Goal: Task Accomplishment & Management: Manage account settings

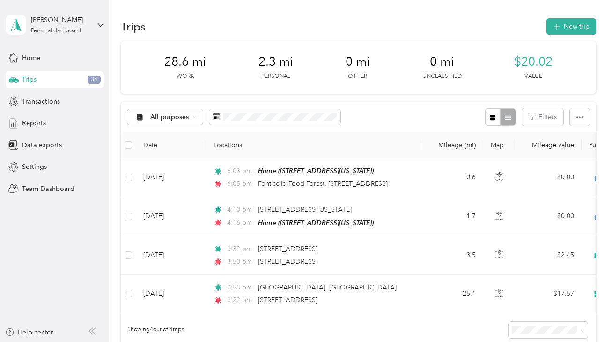
click at [39, 79] on div "Trips 34" at bounding box center [55, 79] width 98 height 17
click at [194, 116] on icon at bounding box center [195, 117] width 4 height 4
click at [184, 146] on span "Unclassified" at bounding box center [190, 150] width 78 height 10
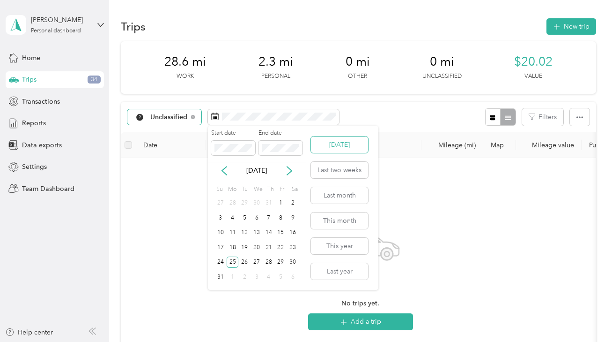
click at [343, 145] on button "[DATE]" at bounding box center [339, 144] width 57 height 16
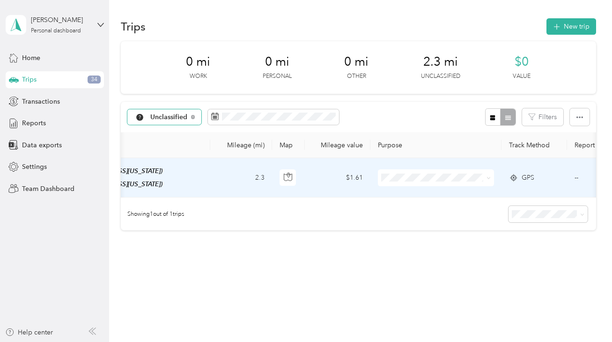
scroll to position [0, 228]
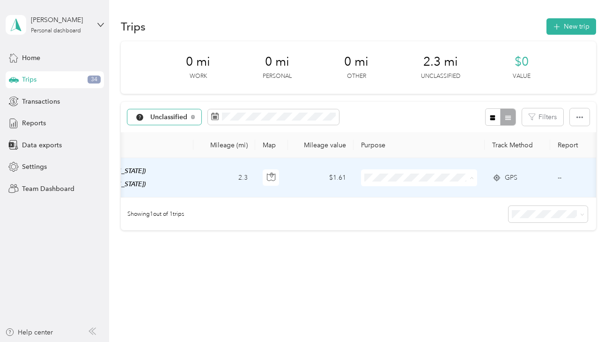
click at [424, 210] on span "Personal" at bounding box center [428, 211] width 87 height 10
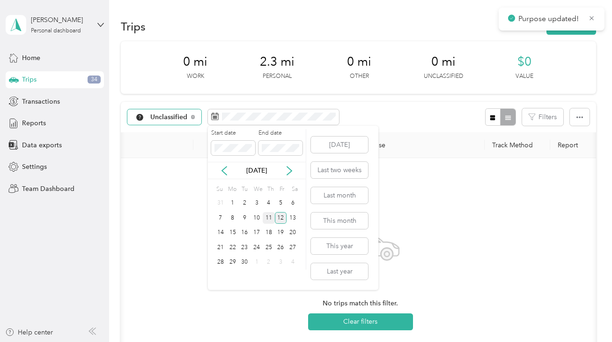
click at [267, 219] on div "11" at bounding box center [269, 218] width 12 height 12
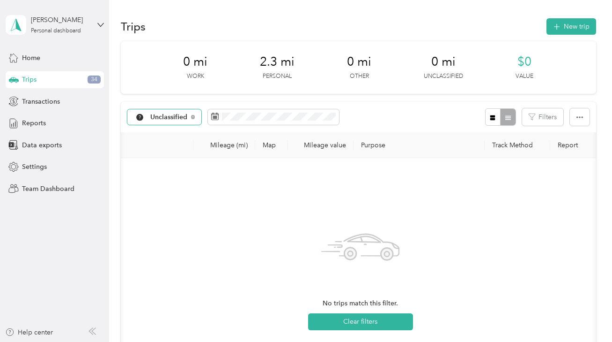
click at [424, 229] on div "No trips match this filter. Clear filters" at bounding box center [360, 276] width 465 height 223
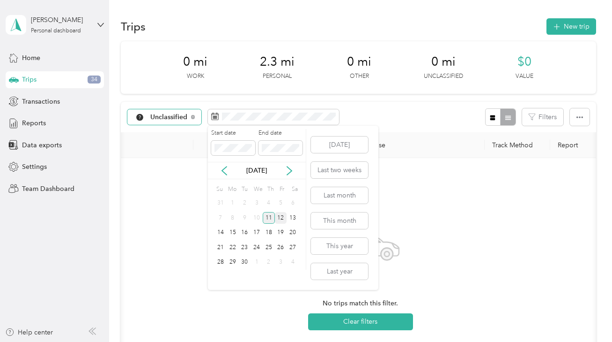
click at [268, 218] on div "11" at bounding box center [269, 218] width 12 height 12
click at [253, 218] on div "10" at bounding box center [257, 218] width 12 height 12
click at [280, 220] on div "12" at bounding box center [281, 218] width 12 height 12
click at [278, 215] on div "12" at bounding box center [281, 218] width 12 height 12
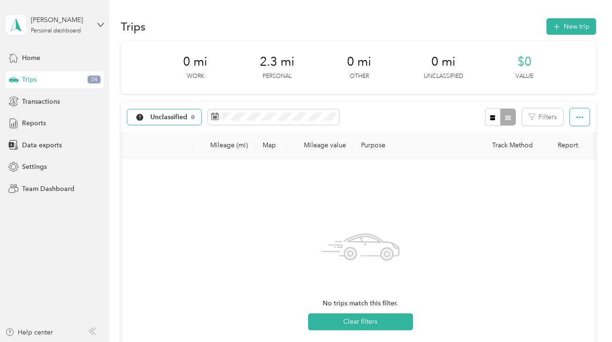
click at [584, 120] on button "button" at bounding box center [580, 116] width 20 height 17
click at [513, 202] on div "No trips match this filter. Clear filters" at bounding box center [360, 276] width 465 height 223
click at [575, 27] on button "New trip" at bounding box center [572, 26] width 50 height 16
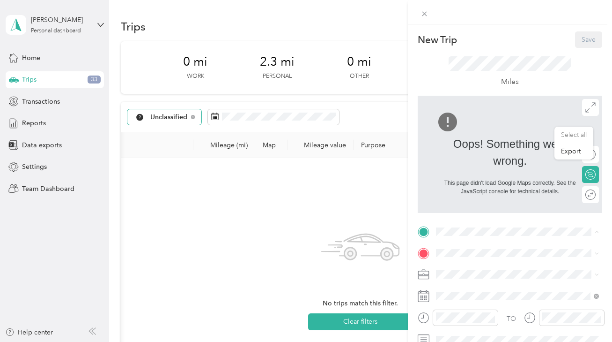
click at [471, 129] on span "[STREET_ADDRESS][US_STATE]" at bounding box center [501, 131] width 94 height 8
click at [378, 113] on div "New Trip Save This trip cannot be edited because it is either under review, app…" at bounding box center [306, 171] width 612 height 342
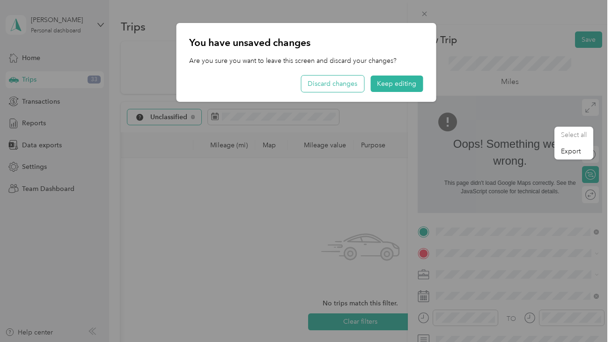
click at [340, 81] on button "Discard changes" at bounding box center [332, 83] width 63 height 16
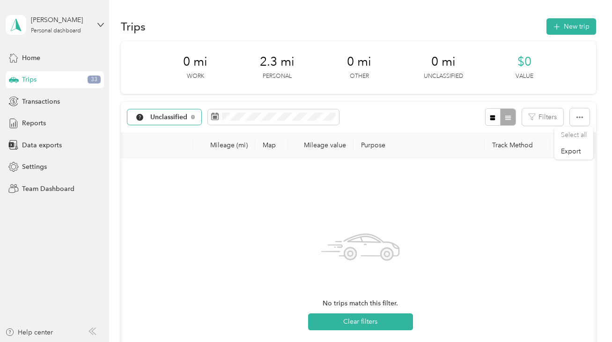
click at [232, 116] on div at bounding box center [306, 171] width 612 height 342
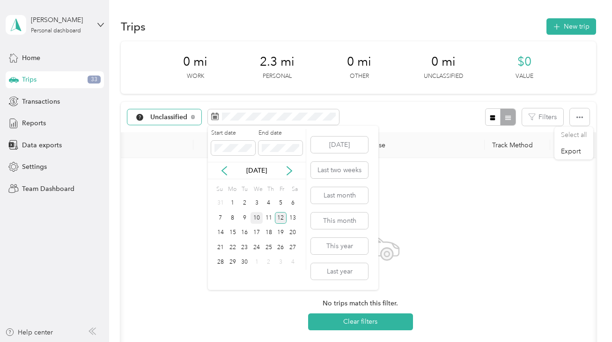
click at [256, 222] on div "10" at bounding box center [257, 218] width 12 height 12
click at [260, 219] on div "10" at bounding box center [257, 218] width 12 height 12
click at [245, 215] on div "9" at bounding box center [245, 218] width 12 height 12
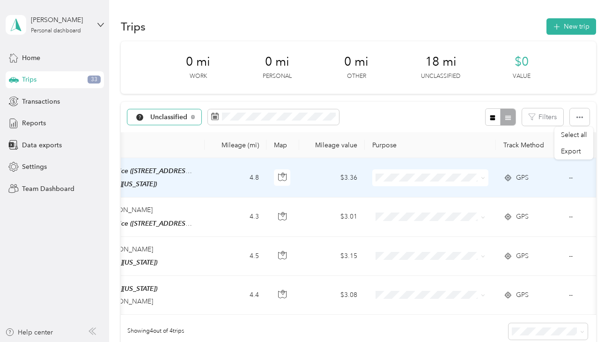
scroll to position [0, 296]
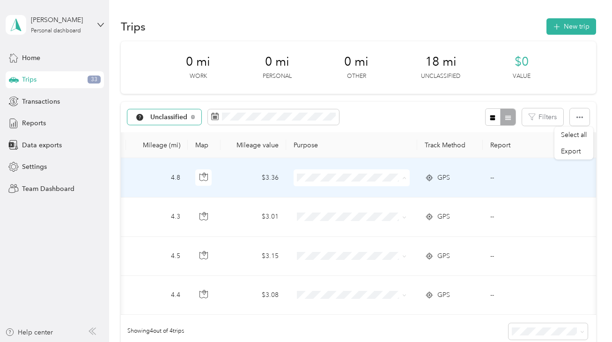
click at [328, 194] on li "Work" at bounding box center [352, 195] width 116 height 16
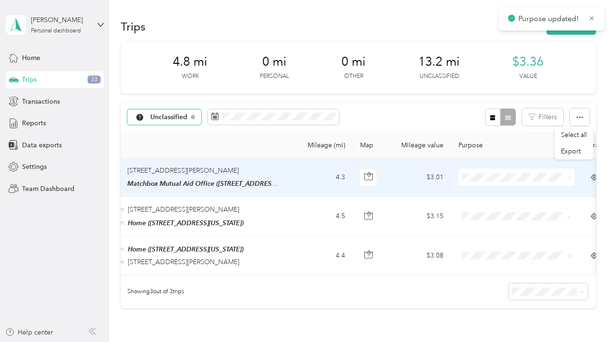
scroll to position [0, 0]
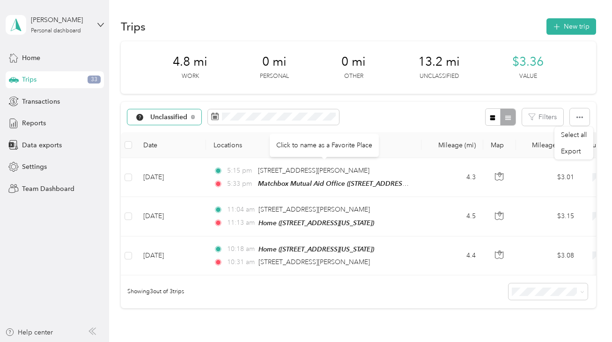
click at [179, 115] on span "Unclassified" at bounding box center [168, 117] width 37 height 7
click at [178, 132] on span "All purposes" at bounding box center [190, 134] width 78 height 10
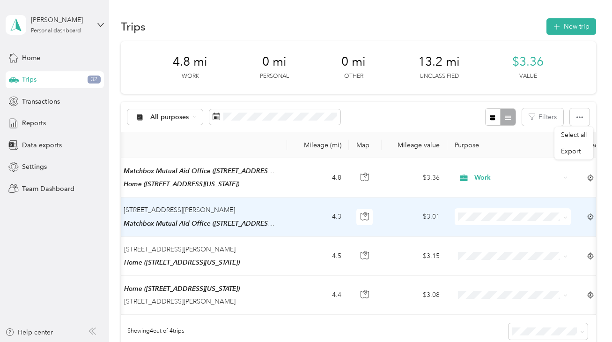
scroll to position [0, 296]
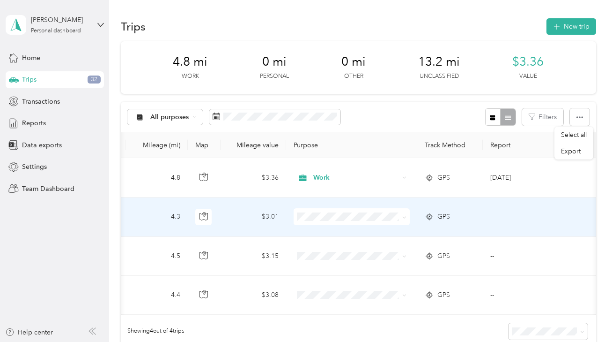
click at [340, 90] on ol "Work Personal Client Care Coordination Consultant Other Charity Medical Moving …" at bounding box center [352, 137] width 116 height 131
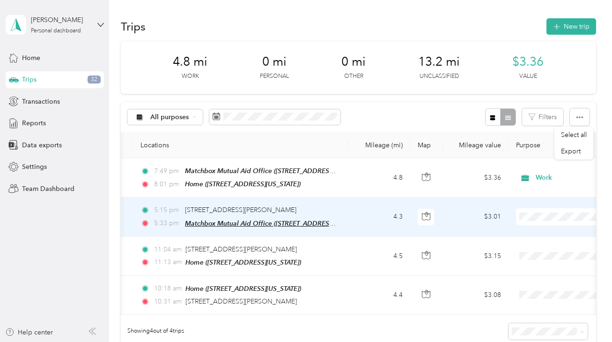
scroll to position [0, 102]
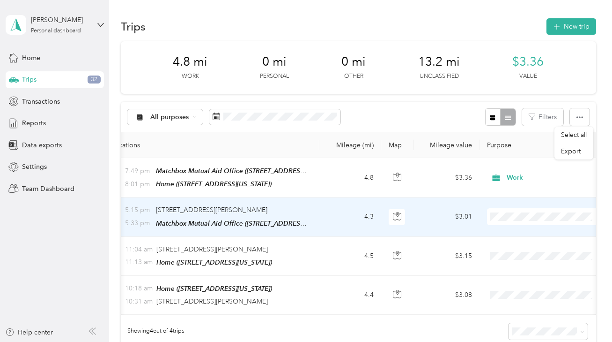
click at [521, 86] on li "Work" at bounding box center [545, 79] width 116 height 16
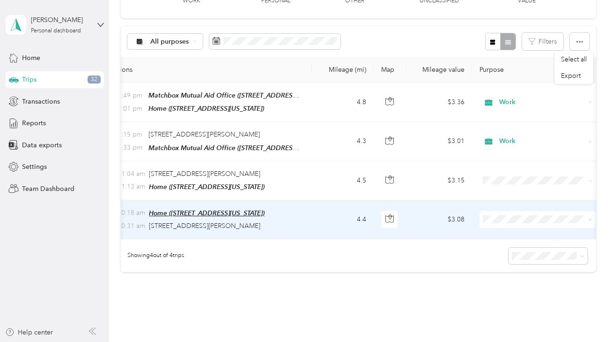
scroll to position [0, 110]
click at [522, 125] on ol "Work Personal Client Care Coordination Consultant Other Charity Medical Moving …" at bounding box center [537, 143] width 116 height 131
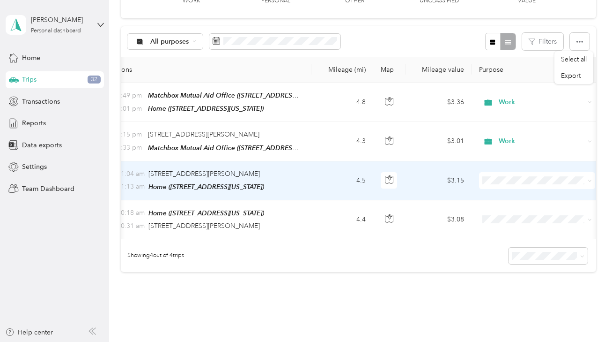
click at [522, 231] on span "Client Care Coordination" at bounding box center [546, 227] width 87 height 10
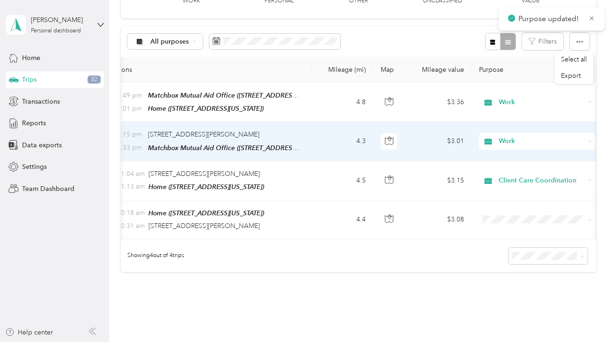
click at [499, 144] on span "Work" at bounding box center [534, 141] width 102 height 10
click at [521, 190] on span "Client Care Coordination" at bounding box center [546, 191] width 87 height 10
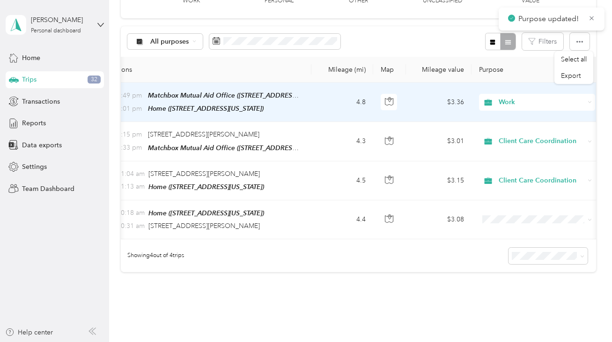
click at [514, 104] on span "Work" at bounding box center [542, 102] width 86 height 10
click at [522, 118] on span "Work" at bounding box center [541, 119] width 76 height 10
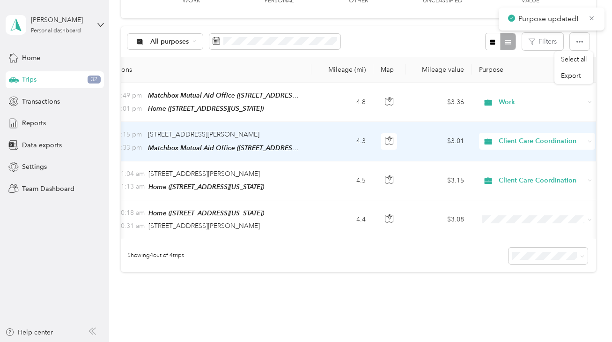
click at [518, 138] on span "Client Care Coordination" at bounding box center [542, 141] width 86 height 10
click at [517, 155] on span "Work" at bounding box center [548, 157] width 90 height 10
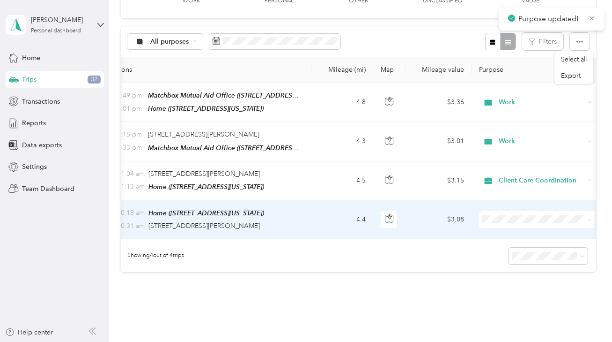
click at [520, 122] on ol "Work Personal Client Care Coordination Consultant Other Charity Medical Moving …" at bounding box center [537, 143] width 116 height 131
click at [522, 117] on span "Client Care Coordination" at bounding box center [546, 119] width 87 height 10
click at [297, 216] on div "10:18 am Home ([STREET_ADDRESS][US_STATE])" at bounding box center [202, 213] width 197 height 11
